Goal: Transaction & Acquisition: Obtain resource

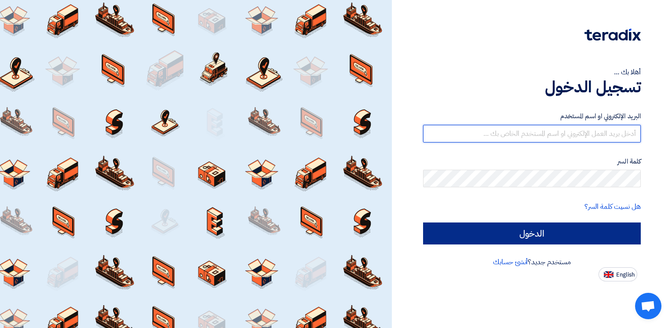
type input "[PERSON_NAME][EMAIL_ADDRESS][DOMAIN_NAME]"
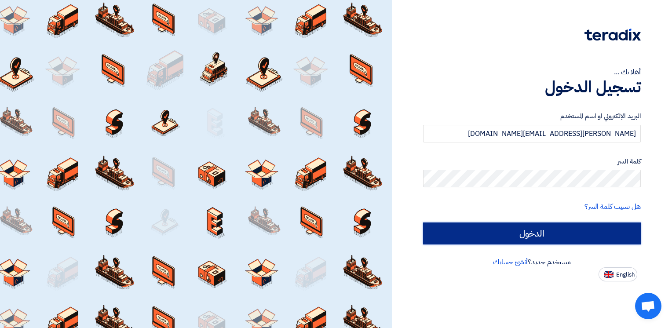
click at [511, 236] on input "الدخول" at bounding box center [532, 233] width 218 height 22
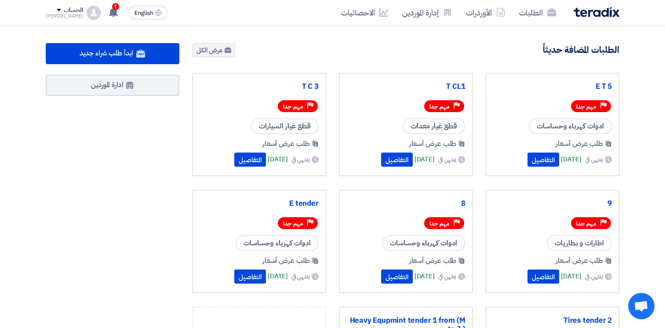
drag, startPoint x: 371, startPoint y: 159, endPoint x: 355, endPoint y: 122, distance: 40.5
click at [355, 122] on div "قطع غيار معدات" at bounding box center [406, 126] width 119 height 16
click at [381, 155] on button "التفاصيل" at bounding box center [397, 160] width 32 height 14
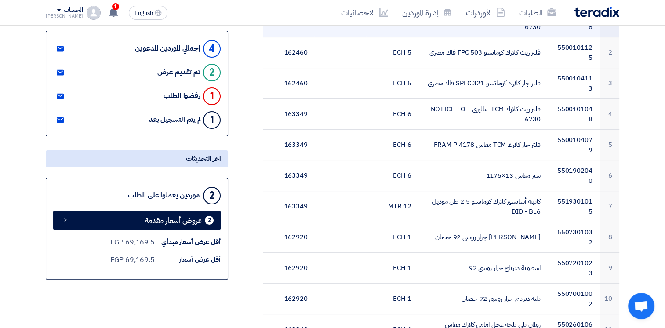
scroll to position [184, 0]
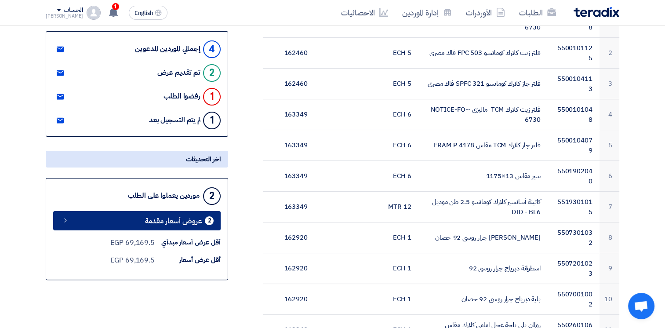
click at [195, 219] on span "عروض أسعار مقدمة" at bounding box center [173, 221] width 57 height 7
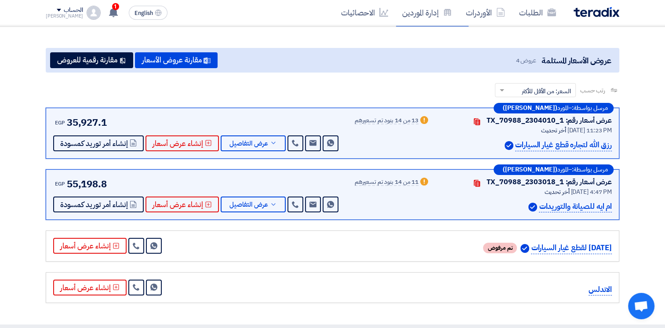
scroll to position [63, 0]
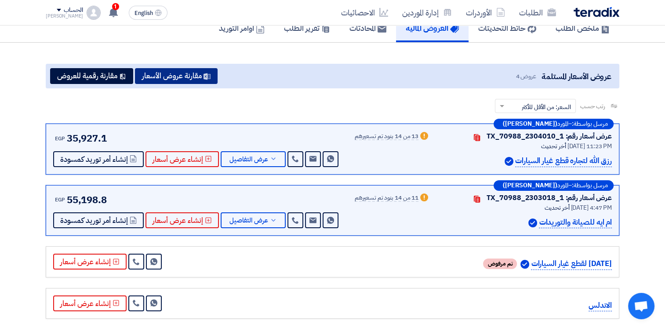
click at [193, 75] on button "مقارنة عروض الأسعار" at bounding box center [176, 76] width 83 height 16
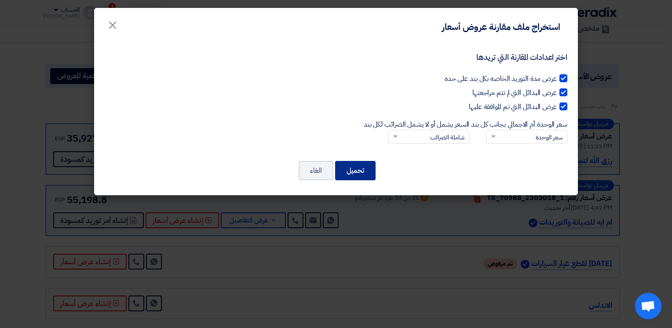
click at [357, 169] on button "تحميل" at bounding box center [355, 170] width 40 height 19
